Goal: Task Accomplishment & Management: Complete application form

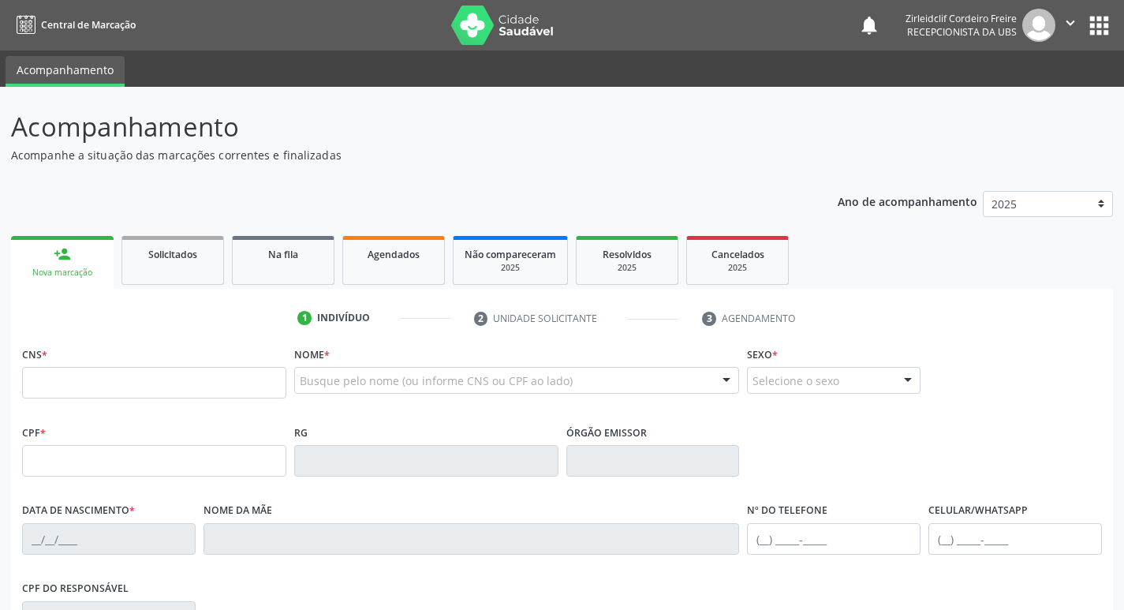
click at [184, 382] on input "text" at bounding box center [154, 383] width 264 height 32
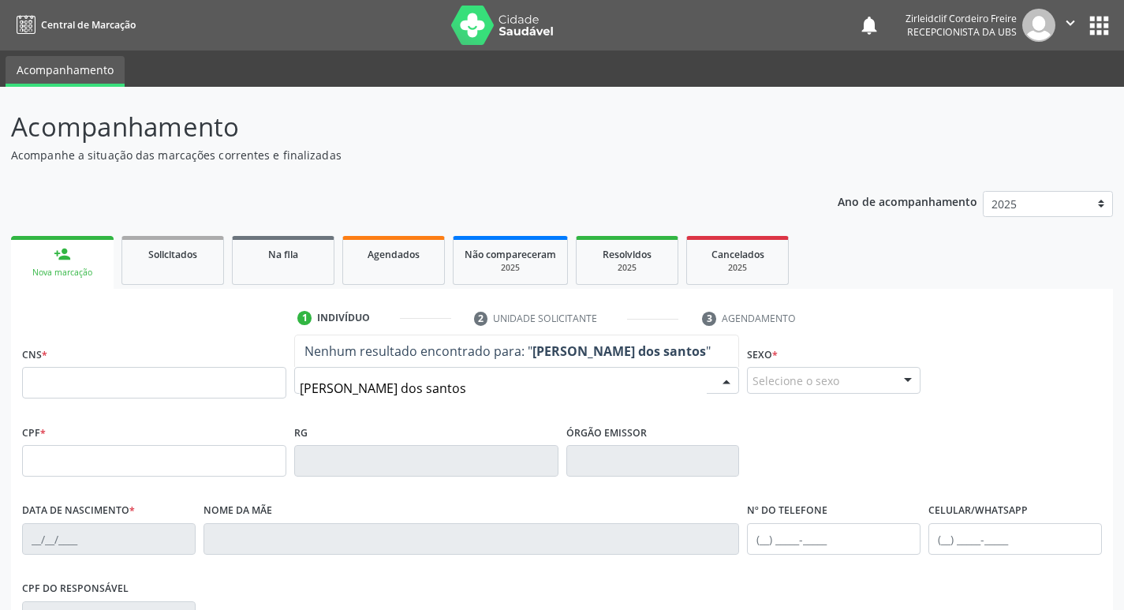
type input "[PERSON_NAME] dos santos"
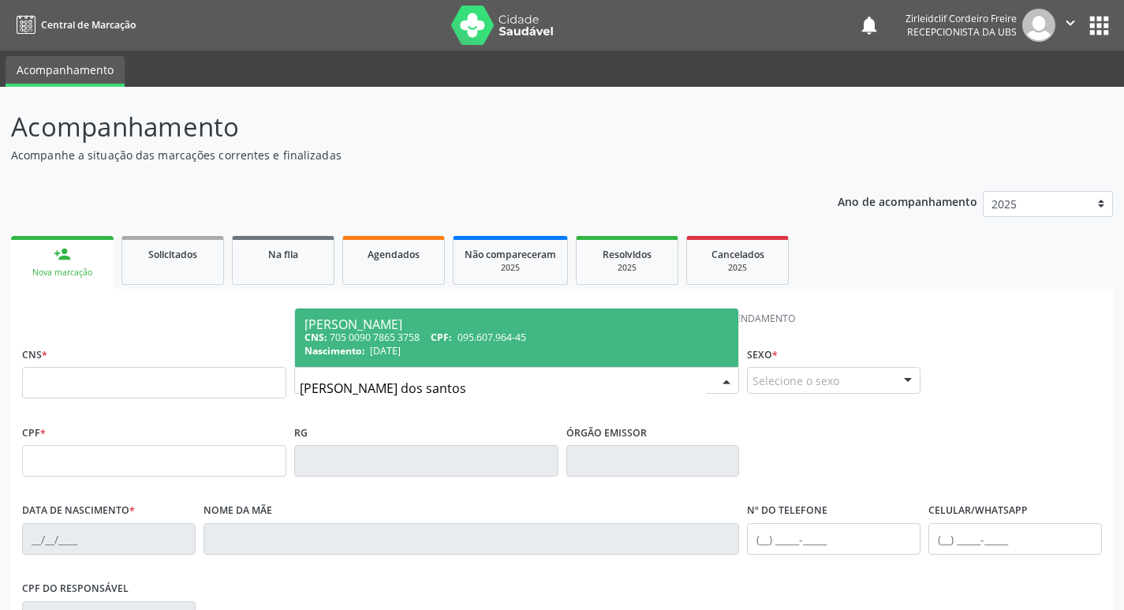
click at [573, 330] on span "[PERSON_NAME] CNS: 705 0090 7865 3758 CPF: 095.607.964-45 Nascimento: [DATE]" at bounding box center [517, 337] width 444 height 58
type input "705 0090 7865 3758"
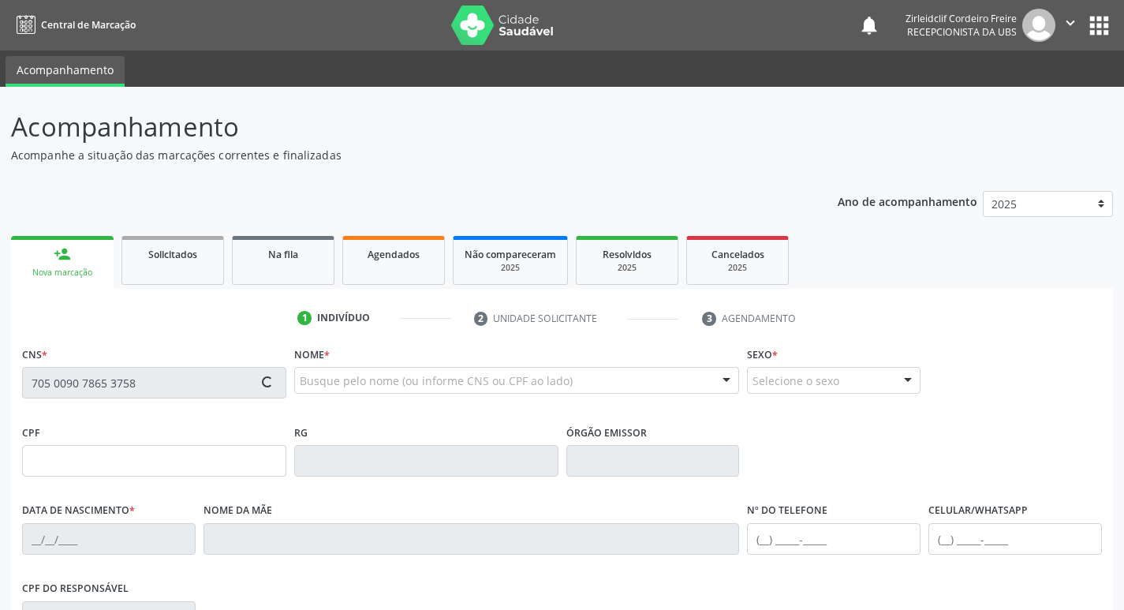
type input "095.607.964-45"
type input "[DATE]"
type input "[PERSON_NAME]"
type input "[PHONE_NUMBER]"
type input "106.860.914-18"
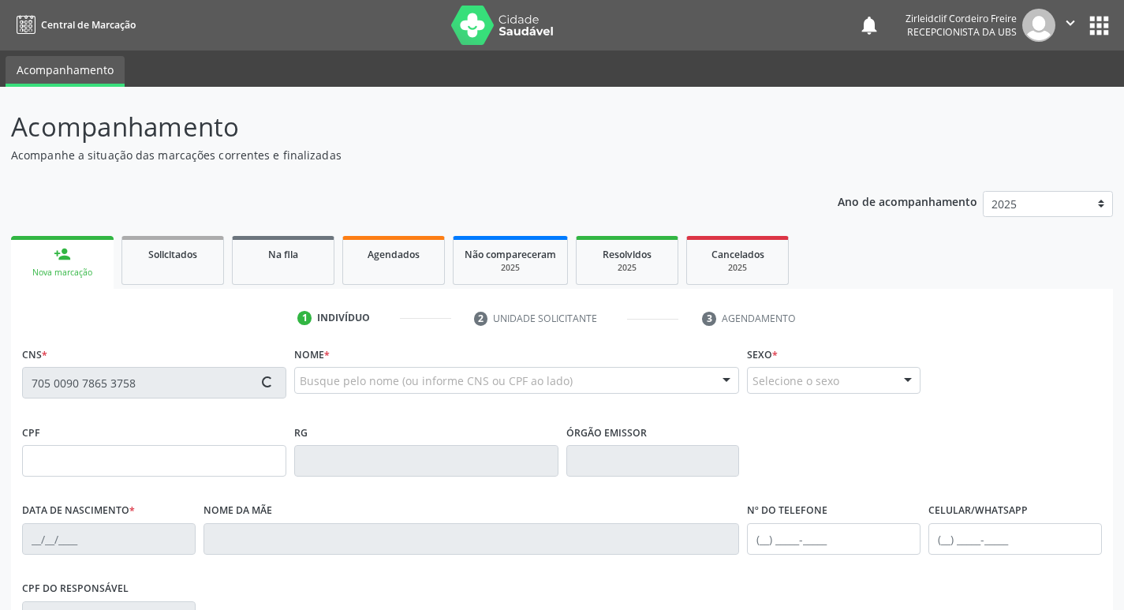
type input "419"
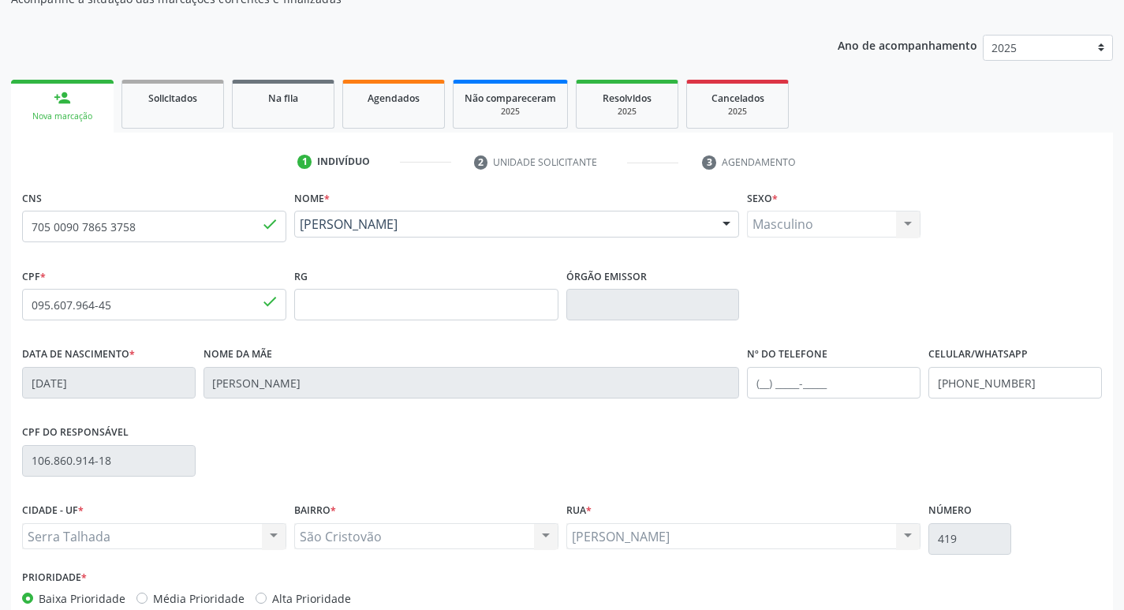
scroll to position [158, 0]
click at [215, 227] on input "705 0090 7865 3758" at bounding box center [154, 225] width 264 height 32
type input "7"
click at [138, 299] on input "095.607.964-45" at bounding box center [154, 303] width 264 height 32
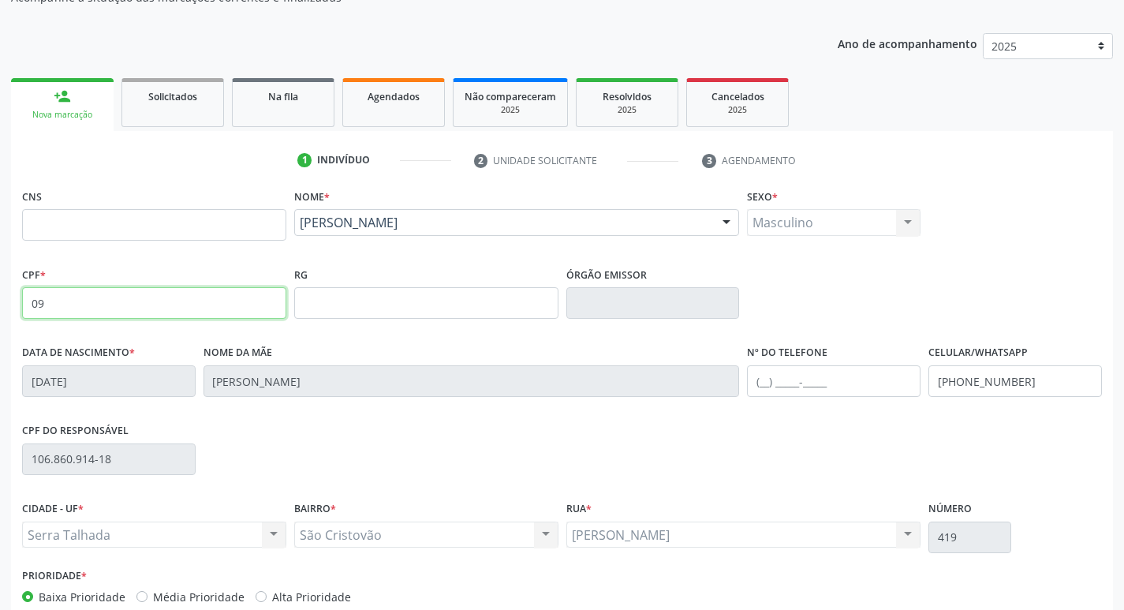
type input "0"
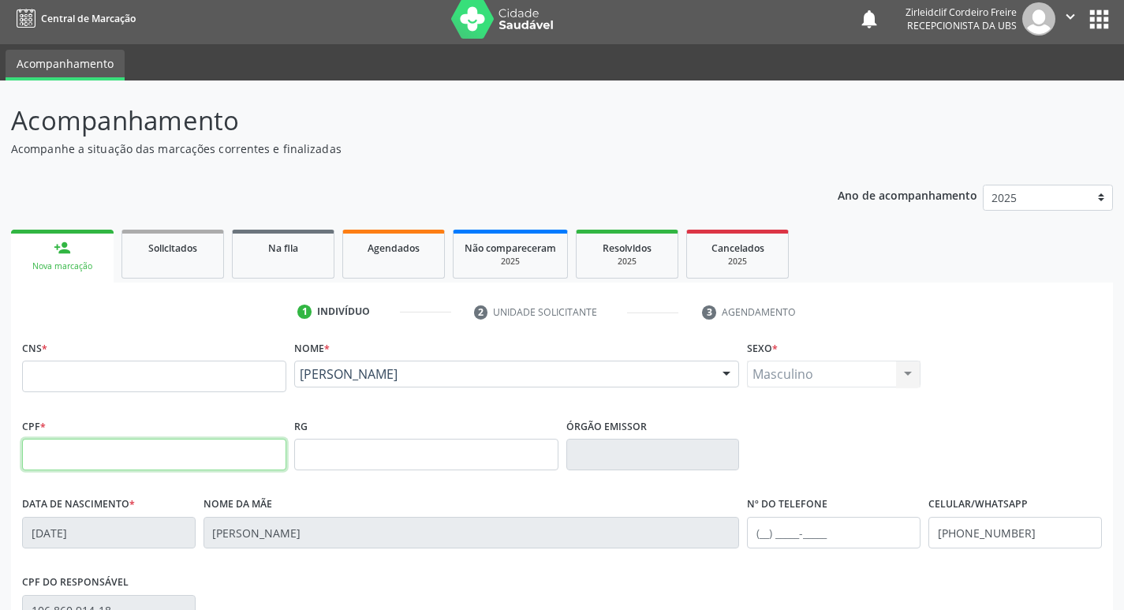
scroll to position [0, 0]
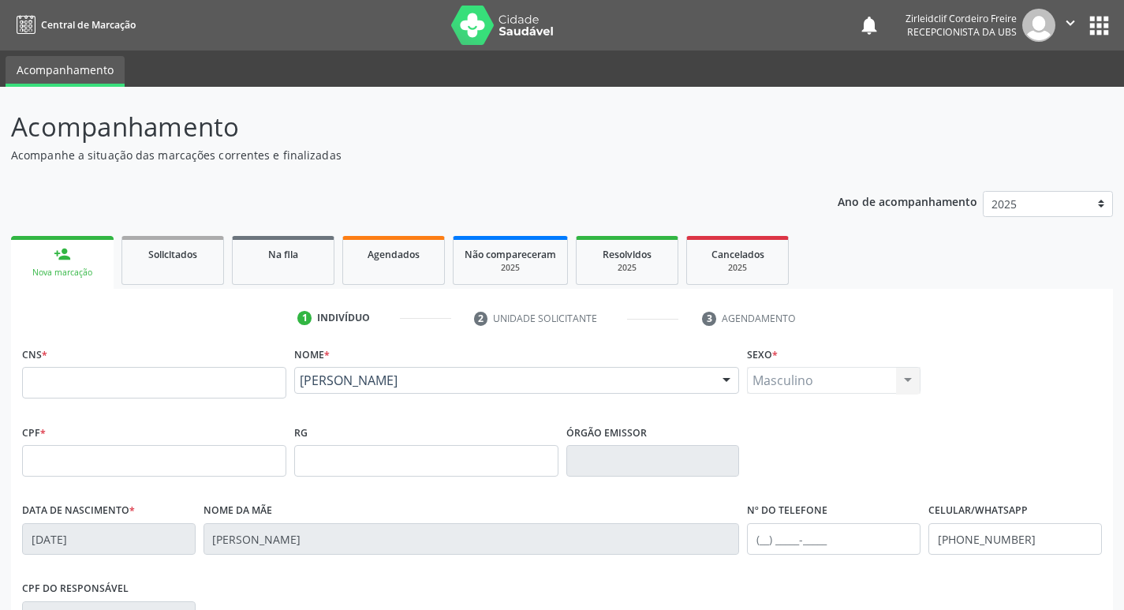
click at [75, 262] on link "person_add Nova marcação" at bounding box center [62, 262] width 103 height 53
click at [431, 259] on div "Agendados" at bounding box center [393, 253] width 79 height 17
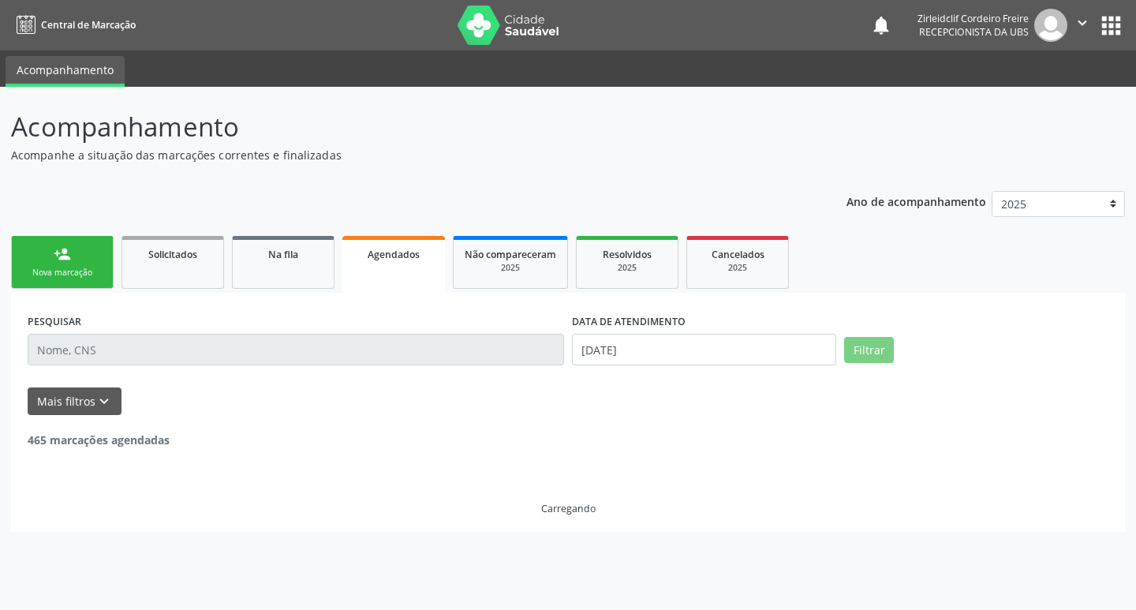
click at [58, 271] on div "Nova marcação" at bounding box center [62, 273] width 79 height 12
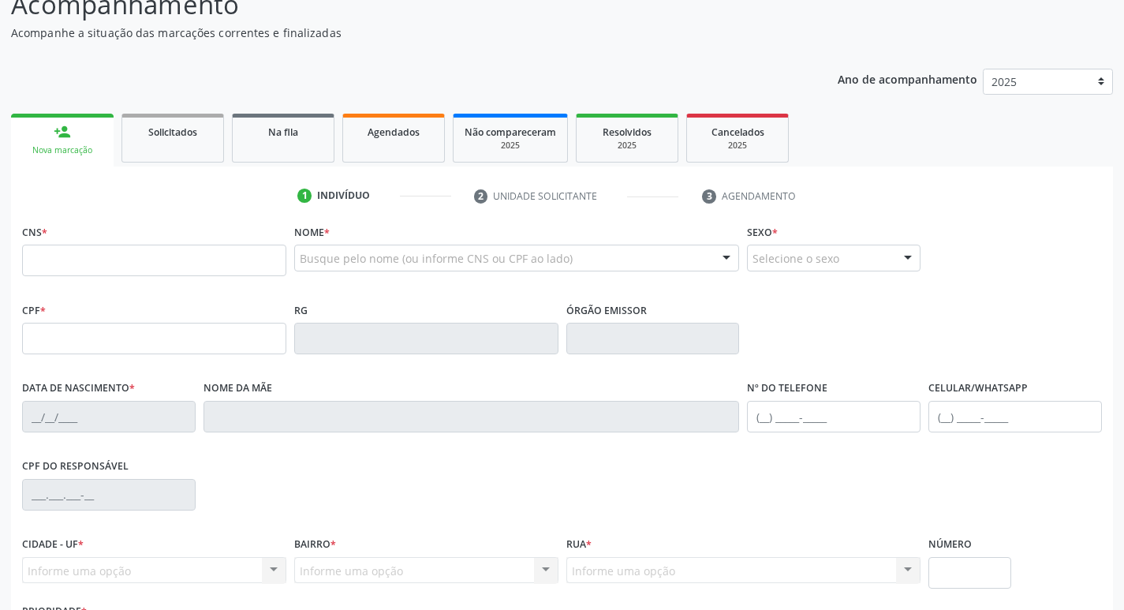
scroll to position [158, 0]
